Goal: Information Seeking & Learning: Learn about a topic

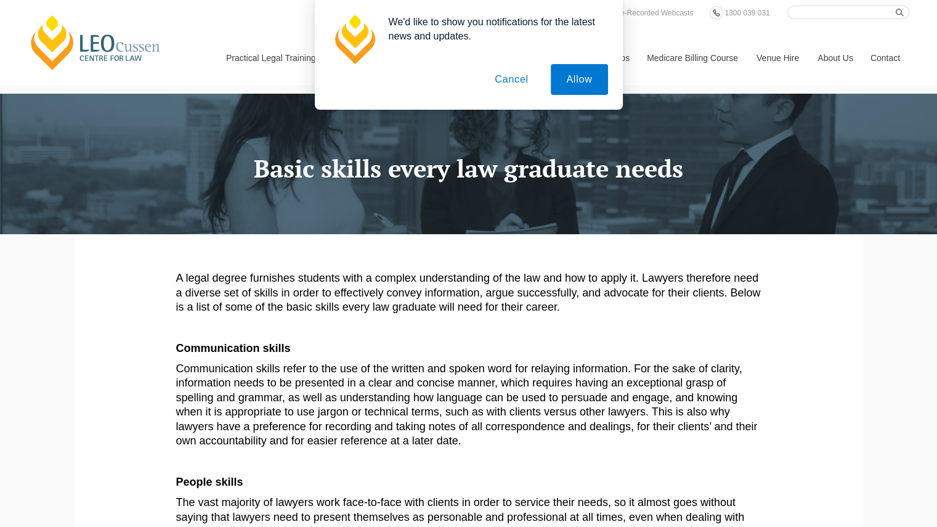
click at [501, 86] on button "Cancel" at bounding box center [511, 79] width 65 height 31
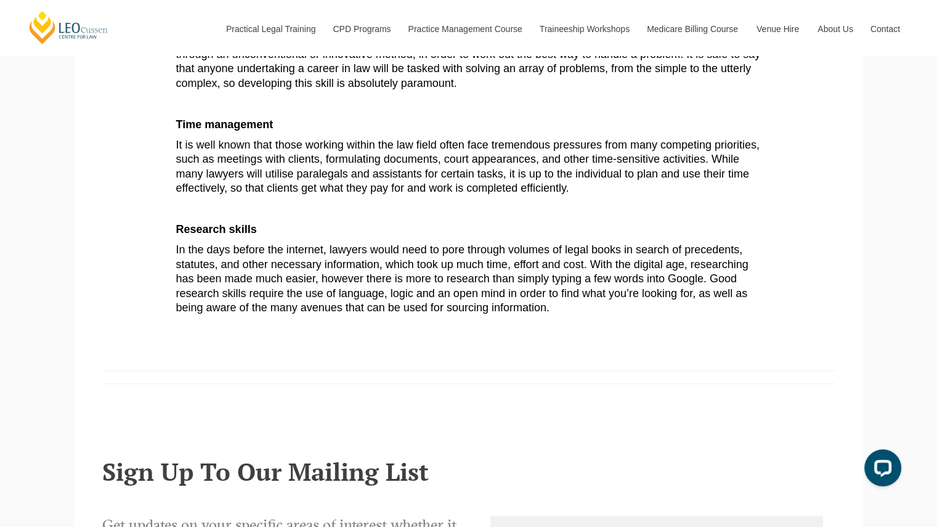
scroll to position [708, 0]
